Goal: Information Seeking & Learning: Learn about a topic

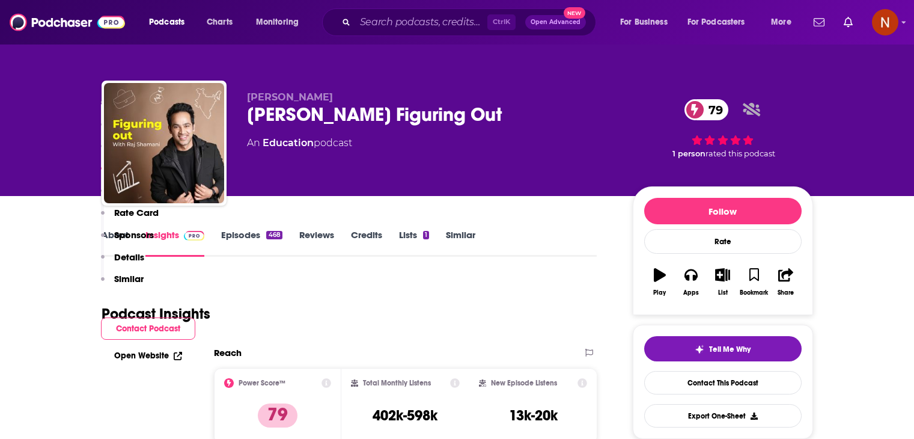
scroll to position [961, 0]
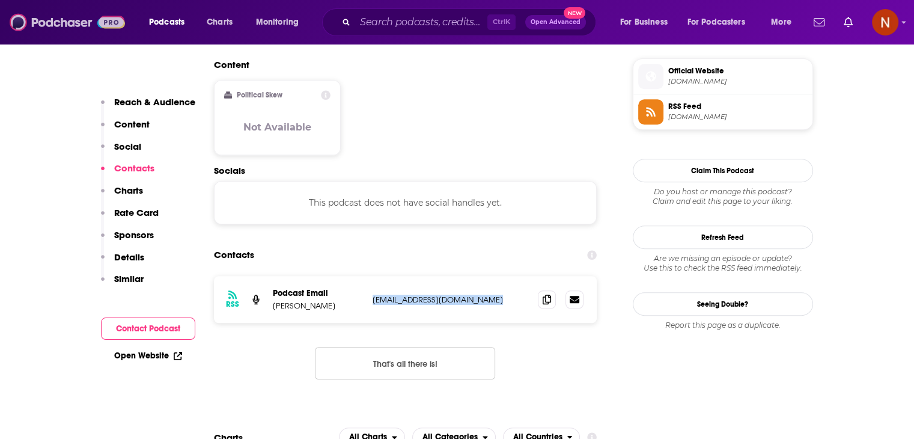
click at [60, 31] on img at bounding box center [67, 22] width 115 height 23
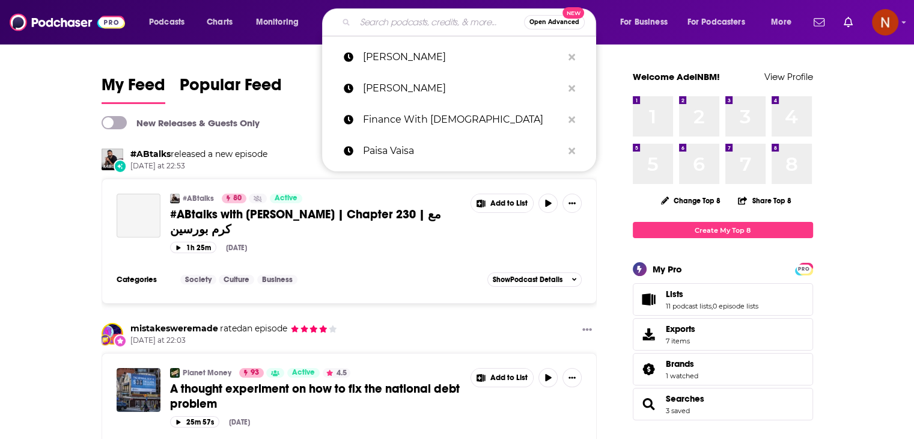
click at [460, 29] on input "Search podcasts, credits, & more..." at bounding box center [439, 22] width 169 height 19
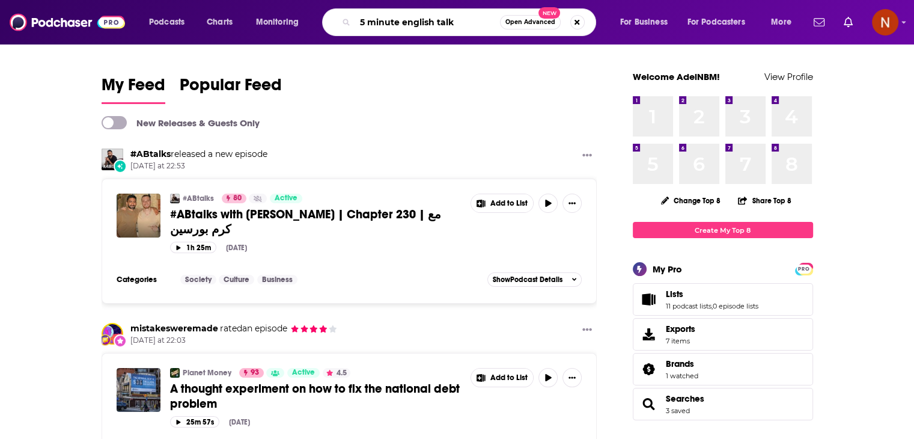
type input "5 minute english talk"
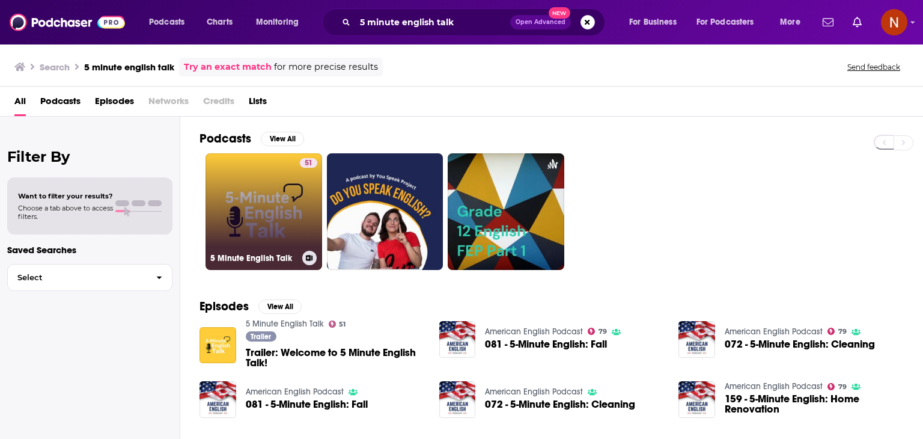
click at [240, 192] on link "51 5 Minute English Talk" at bounding box center [263, 211] width 117 height 117
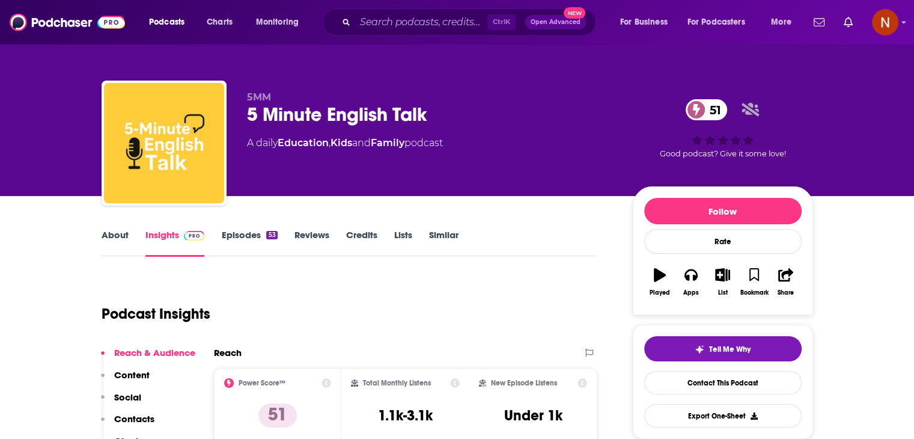
click at [402, 8] on div "Ctrl K Open Advanced New" at bounding box center [459, 22] width 274 height 28
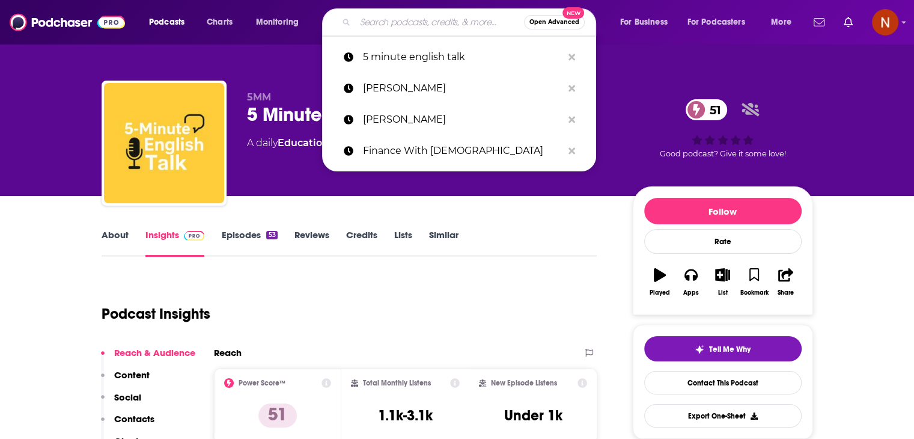
click at [397, 23] on input "Search podcasts, credits, & more..." at bounding box center [439, 22] width 169 height 19
click at [574, 61] on button "Search podcasts, credits, & more..." at bounding box center [571, 57] width 19 height 22
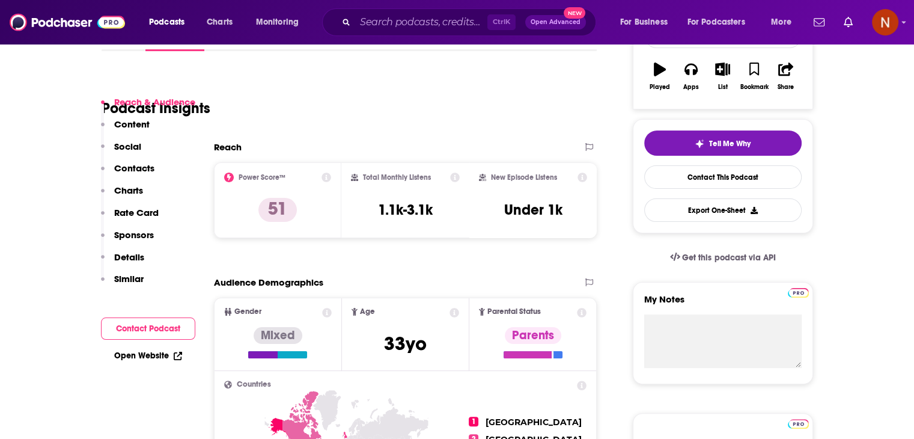
scroll to position [267, 0]
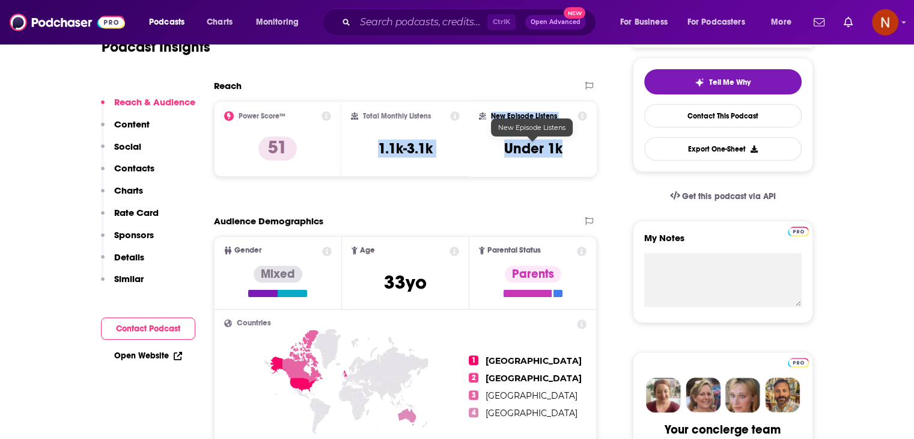
drag, startPoint x: 380, startPoint y: 148, endPoint x: 558, endPoint y: 150, distance: 177.8
click at [558, 150] on div "Power Score™ 51 Total Monthly Listens 1.1k-3.1k New Episode Listens Under 1k" at bounding box center [405, 139] width 383 height 76
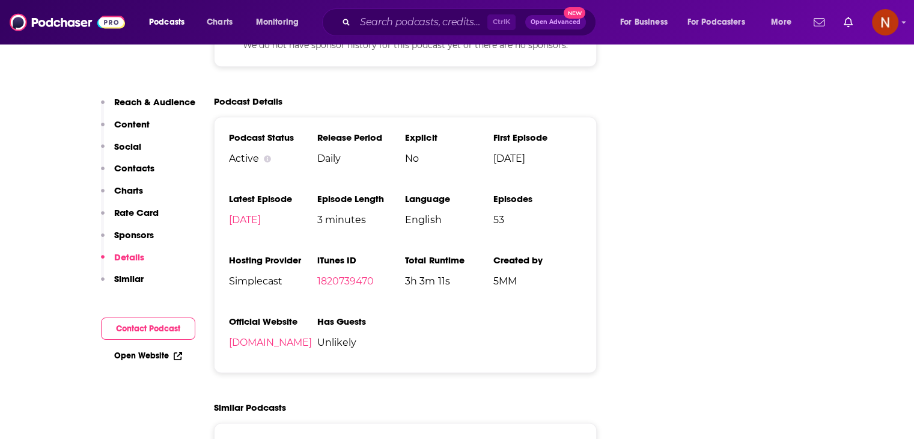
scroll to position [1596, 0]
